Goal: Transaction & Acquisition: Purchase product/service

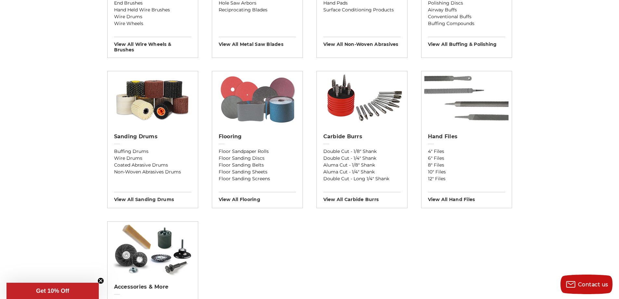
scroll to position [488, 0]
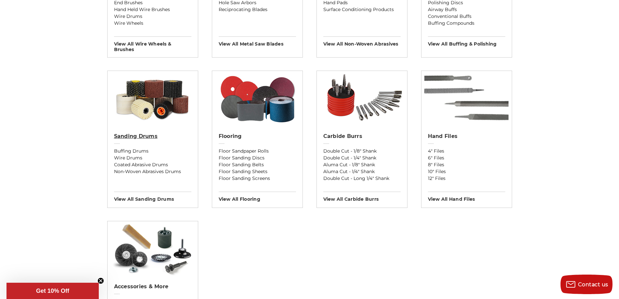
click at [139, 135] on h2 "Sanding Drums" at bounding box center [152, 136] width 77 height 7
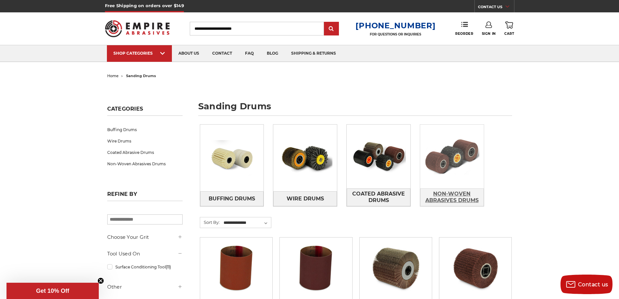
click at [460, 192] on span "Non-Woven Abrasives Drums" at bounding box center [452, 197] width 63 height 18
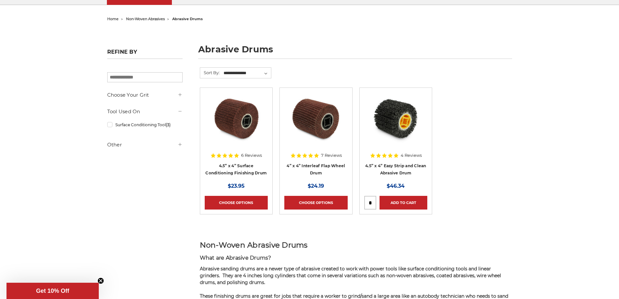
scroll to position [65, 0]
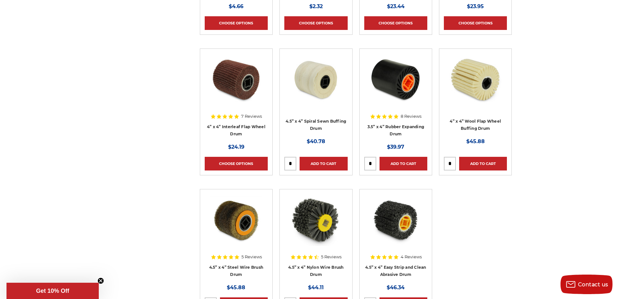
scroll to position [293, 0]
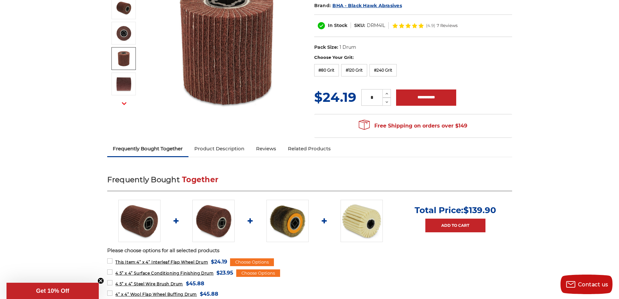
scroll to position [98, 0]
